Goal: Task Accomplishment & Management: Manage account settings

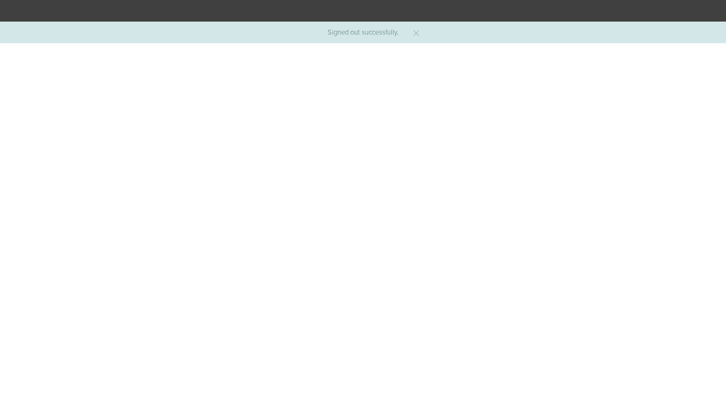
click at [398, 31] on p "Signed out successfully." at bounding box center [362, 32] width 71 height 7
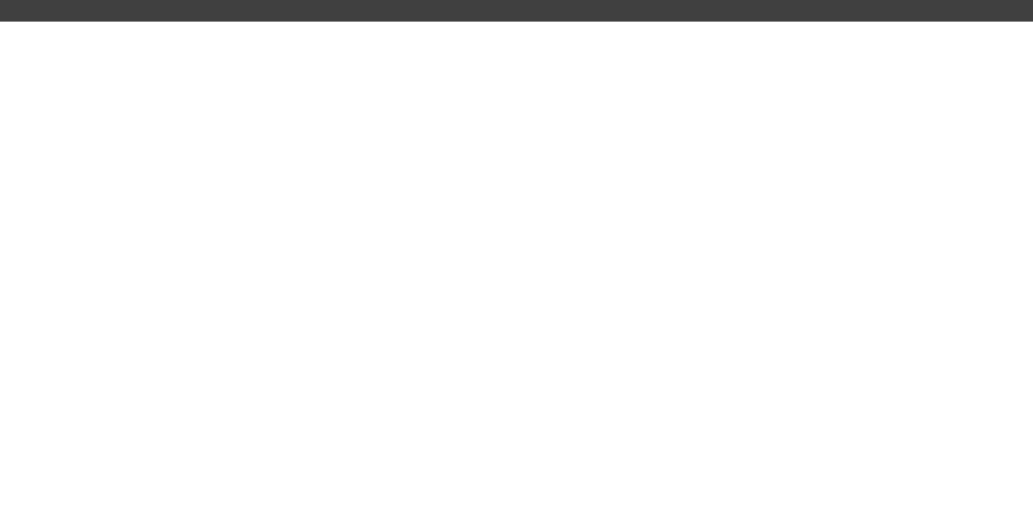
click at [725, 293] on body at bounding box center [516, 257] width 1033 height 515
click at [650, 177] on body at bounding box center [516, 257] width 1033 height 515
